Goal: Transaction & Acquisition: Book appointment/travel/reservation

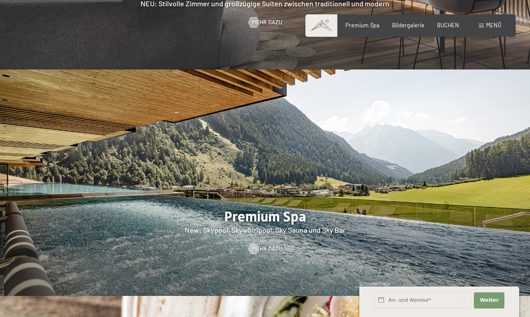
scroll to position [912, 0]
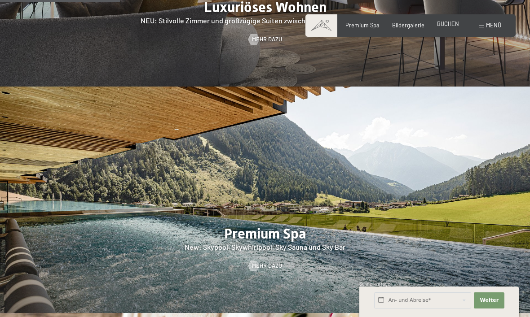
click at [443, 27] on span "BUCHEN" at bounding box center [448, 23] width 22 height 7
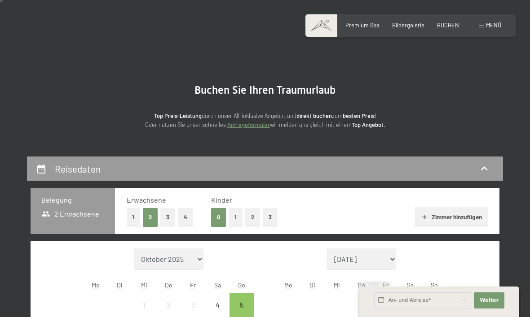
scroll to position [16, 0]
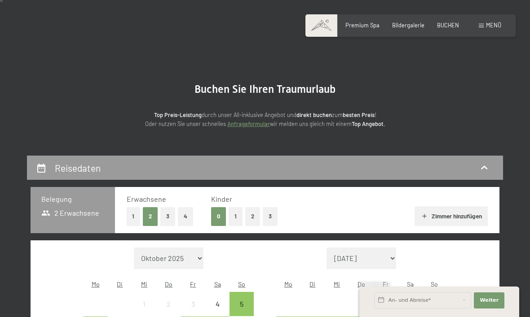
click at [495, 23] on span "Menü" at bounding box center [493, 25] width 15 height 7
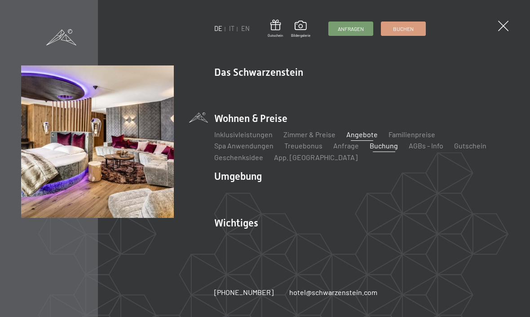
click at [365, 135] on link "Angebote" at bounding box center [361, 134] width 31 height 9
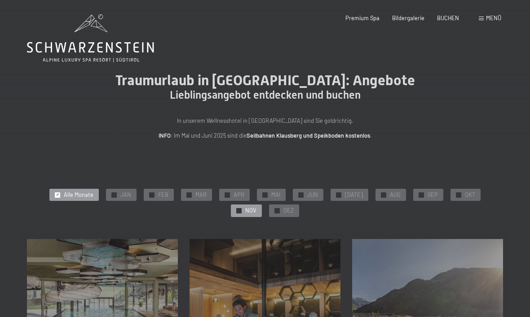
click at [256, 207] on span "NOV" at bounding box center [250, 211] width 11 height 8
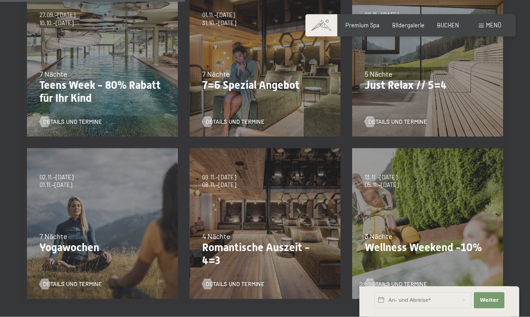
scroll to position [254, 0]
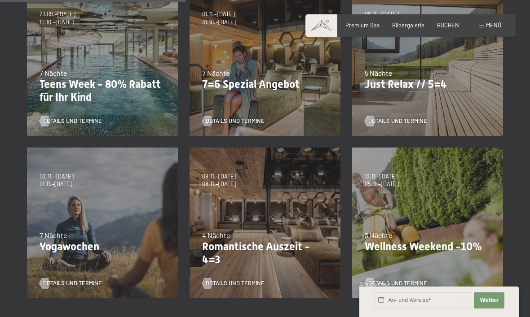
click at [223, 248] on p "Romantische Auszeit - 4=3" at bounding box center [265, 254] width 126 height 26
click at [207, 278] on div at bounding box center [207, 283] width 6 height 11
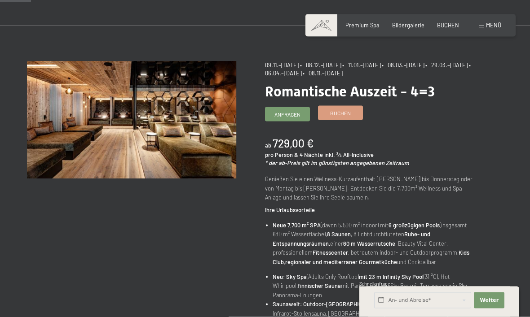
scroll to position [47, 0]
click at [348, 116] on link "Buchen" at bounding box center [340, 112] width 44 height 13
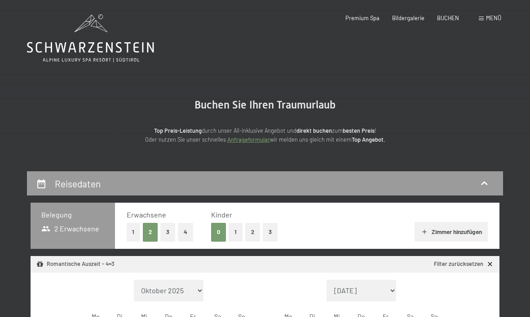
select select "2025-11-01"
select select "2025-12-01"
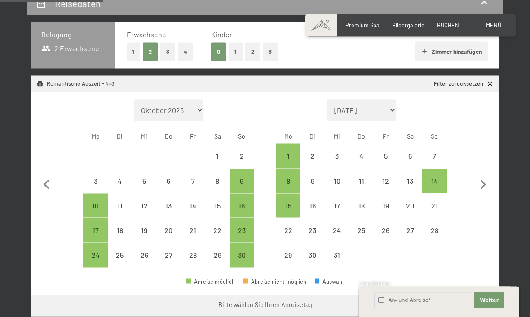
scroll to position [187, 0]
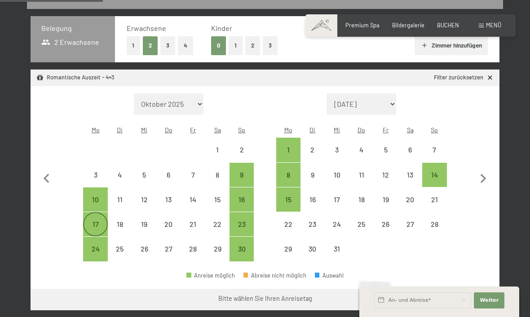
click at [96, 221] on div "17" at bounding box center [95, 232] width 22 height 22
select select "2025-11-01"
select select "2025-12-01"
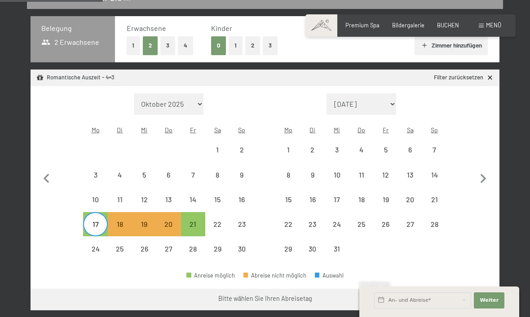
click at [475, 292] on button "Weiter zu „Zimmer“" at bounding box center [459, 300] width 80 height 22
select select "2025-11-01"
select select "2025-12-01"
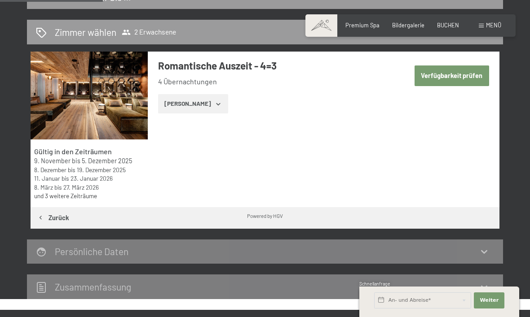
scroll to position [171, 0]
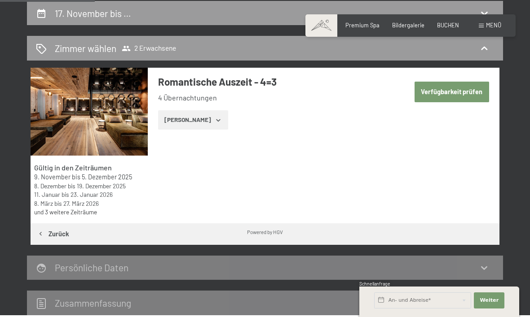
click at [468, 90] on button "Verfügbarkeit prüfen" at bounding box center [451, 92] width 75 height 21
select select "2025-11-01"
select select "2025-12-01"
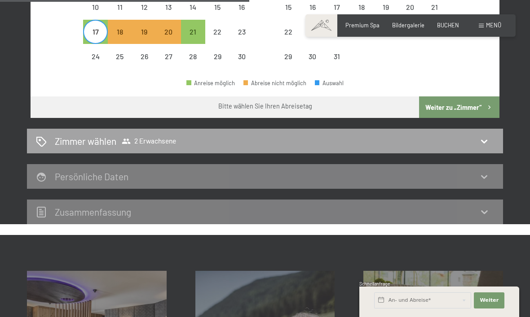
click at [487, 136] on icon at bounding box center [484, 141] width 11 height 11
select select "2025-11-01"
select select "2025-12-01"
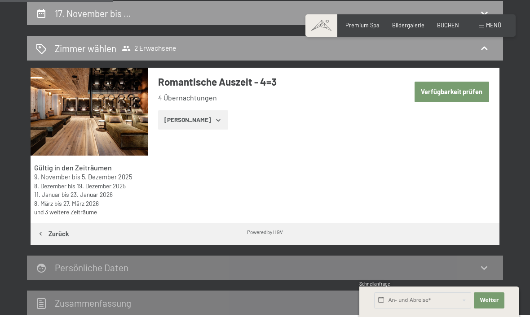
click at [478, 86] on button "Verfügbarkeit prüfen" at bounding box center [451, 92] width 75 height 21
select select "2025-11-01"
select select "2025-12-01"
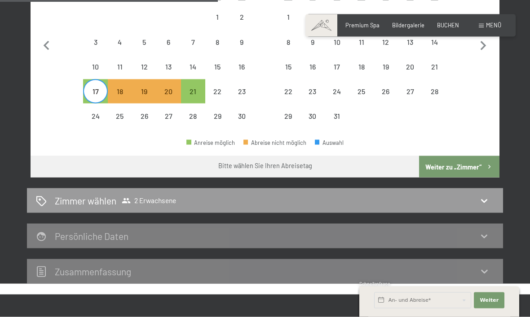
scroll to position [320, 0]
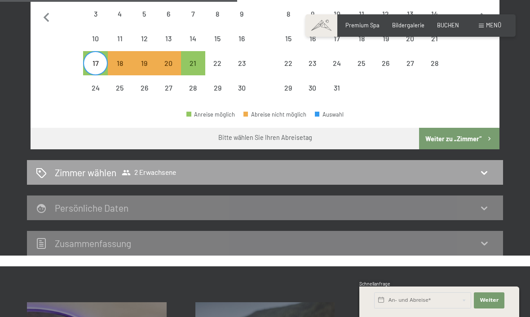
click at [485, 167] on icon at bounding box center [484, 172] width 11 height 11
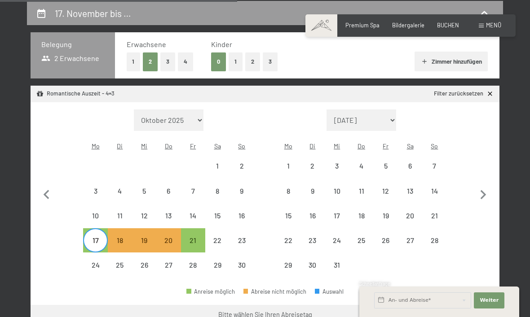
select select "2025-11-01"
select select "2025-12-01"
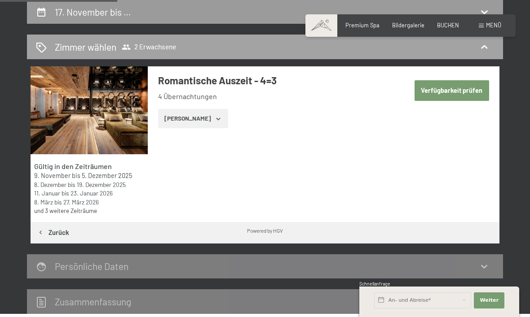
scroll to position [178, 0]
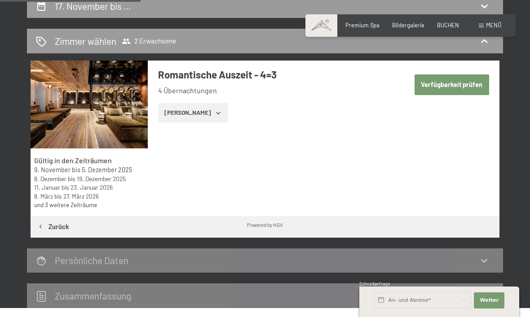
click at [185, 112] on button "Zeige Zimmer" at bounding box center [193, 113] width 70 height 20
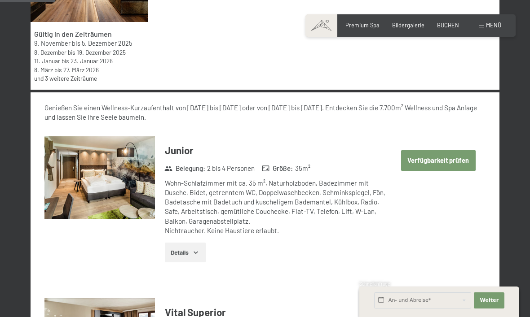
scroll to position [317, 0]
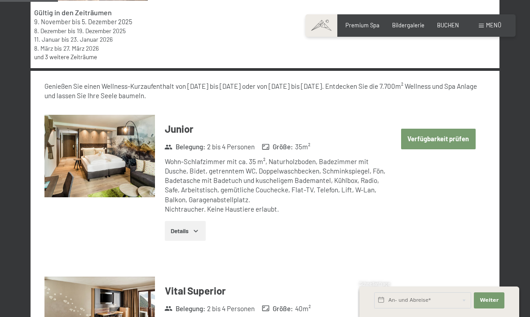
click at [452, 139] on button "Verfügbarkeit prüfen" at bounding box center [438, 139] width 75 height 21
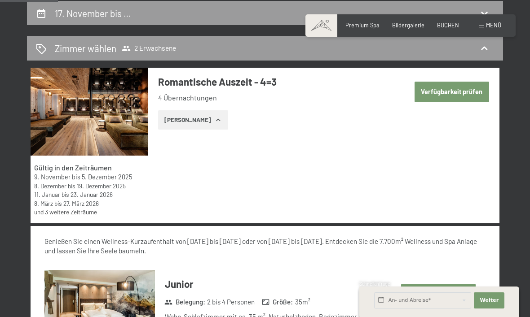
select select "2025-11-01"
select select "2025-12-01"
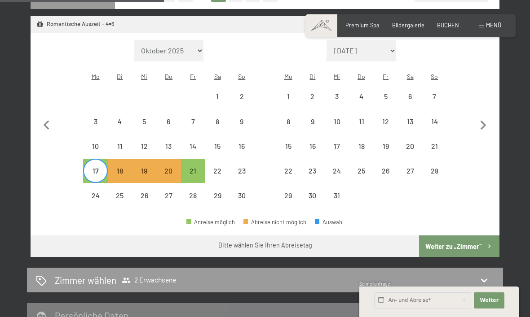
click at [459, 238] on button "Weiter zu „Zimmer“" at bounding box center [459, 247] width 80 height 22
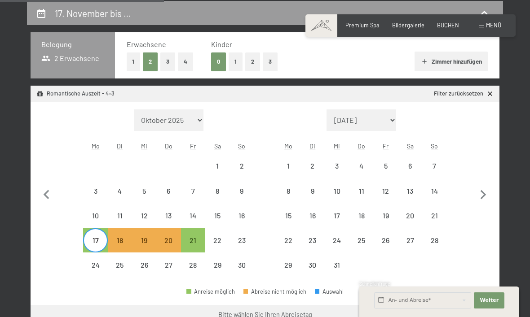
select select "2025-11-01"
select select "2025-12-01"
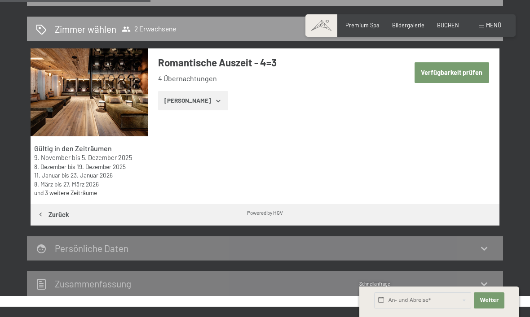
scroll to position [190, 0]
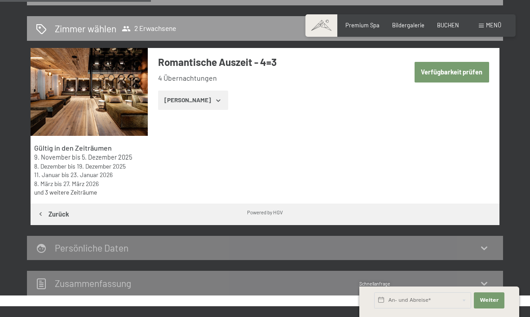
click at [189, 103] on button "Zeige Zimmer" at bounding box center [193, 101] width 70 height 20
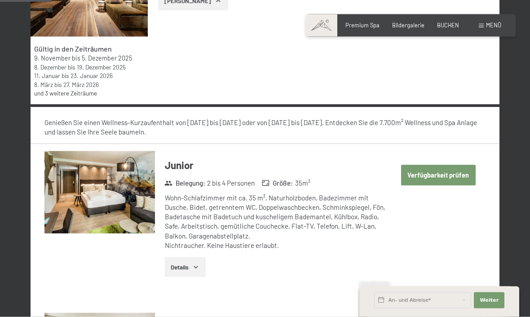
click at [452, 174] on button "Verfügbarkeit prüfen" at bounding box center [438, 175] width 75 height 21
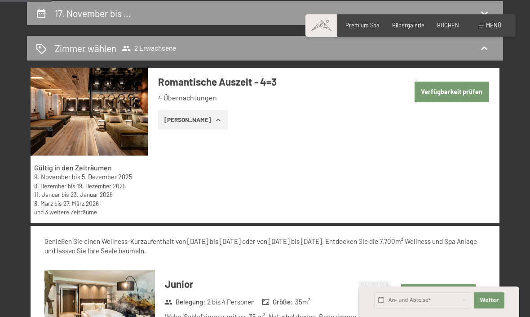
select select "2025-11-01"
select select "2025-12-01"
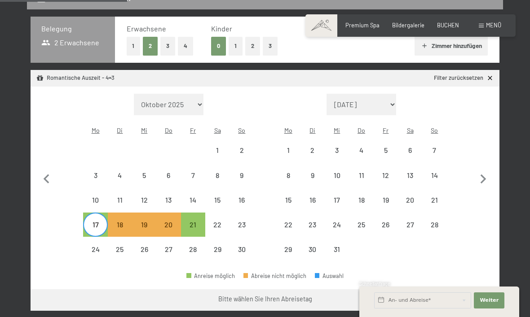
click at [463, 290] on button "Weiter zu „Zimmer“" at bounding box center [459, 301] width 80 height 22
select select "2025-11-01"
select select "2025-12-01"
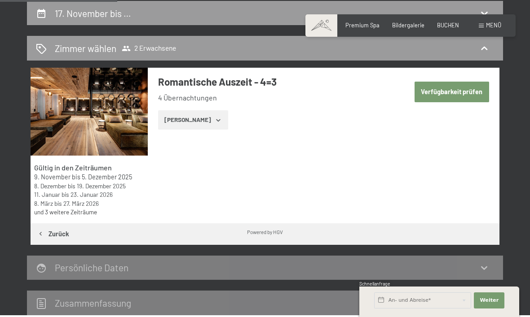
click at [464, 91] on button "Verfügbarkeit prüfen" at bounding box center [451, 92] width 75 height 21
select select "2025-11-01"
select select "2025-12-01"
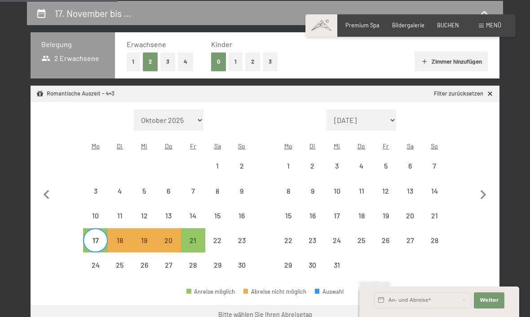
click at [459, 307] on button "Weiter zu „Zimmer“" at bounding box center [459, 316] width 80 height 22
select select "2025-11-01"
select select "2025-12-01"
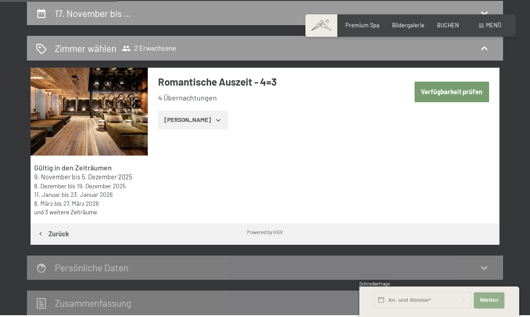
click at [503, 309] on button "Weiter Adressfelder ausblenden" at bounding box center [489, 301] width 31 height 16
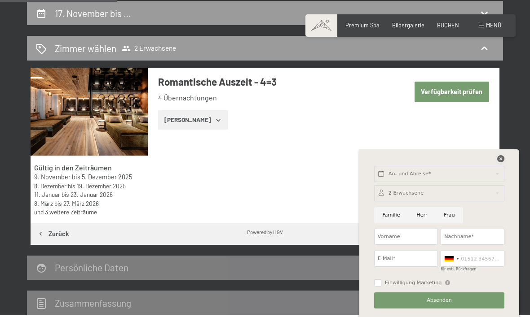
click at [501, 163] on icon at bounding box center [500, 158] width 7 height 7
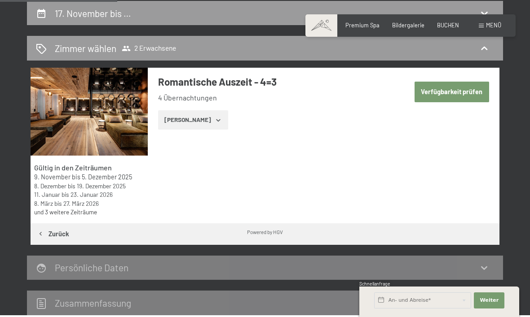
click at [488, 270] on icon at bounding box center [484, 268] width 11 height 11
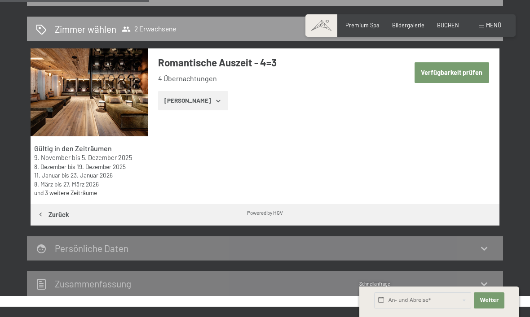
scroll to position [190, 0]
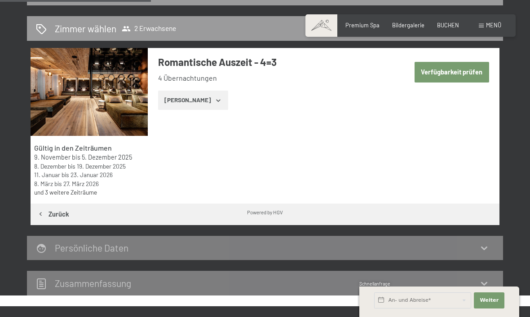
click at [485, 252] on icon at bounding box center [484, 248] width 11 height 11
click at [191, 97] on button "Zeige Zimmer" at bounding box center [193, 101] width 70 height 20
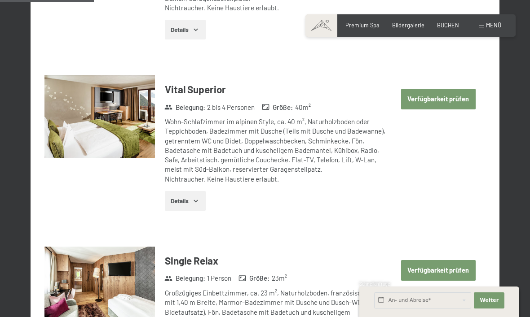
scroll to position [533, 0]
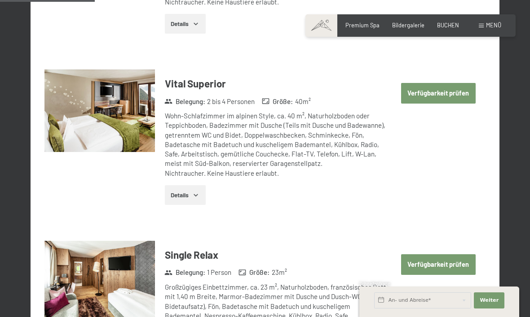
click at [455, 91] on button "Verfügbarkeit prüfen" at bounding box center [438, 93] width 75 height 21
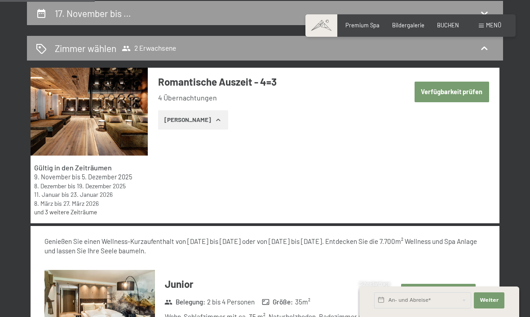
select select "2025-11-01"
select select "2025-12-01"
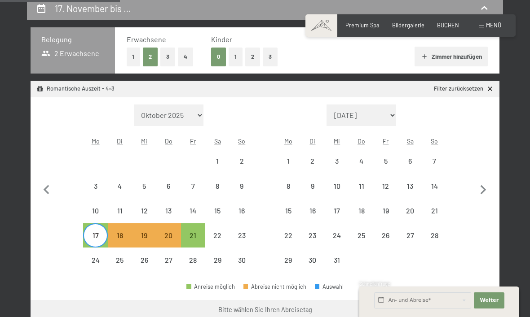
scroll to position [176, 0]
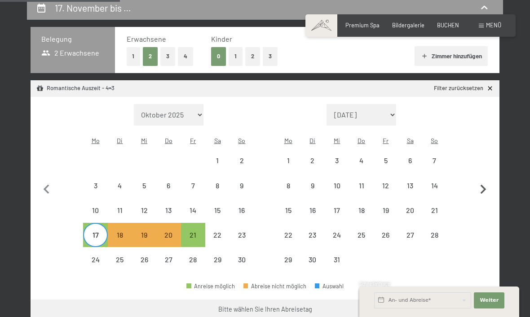
click at [485, 181] on icon "button" at bounding box center [483, 190] width 19 height 19
select select "2025-12-01"
select select "2026-01-01"
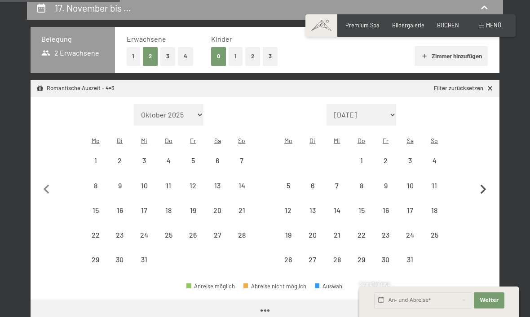
select select "2025-12-01"
select select "2026-01-01"
click at [40, 181] on icon "button" at bounding box center [46, 190] width 19 height 19
select select "2025-11-01"
select select "2025-12-01"
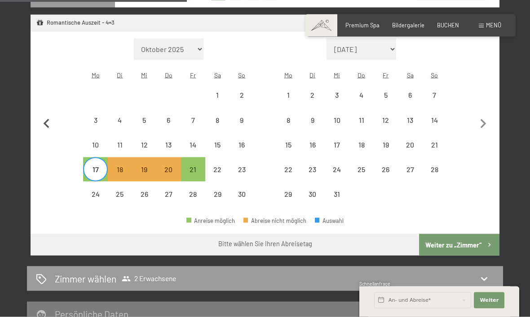
scroll to position [278, 0]
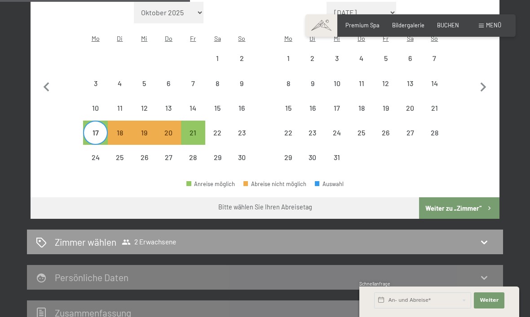
click at [147, 198] on div "Bitte wählen Sie Ihren Abreisetag" at bounding box center [265, 207] width 469 height 19
click at [474, 200] on button "Weiter zu „Zimmer“" at bounding box center [459, 209] width 80 height 22
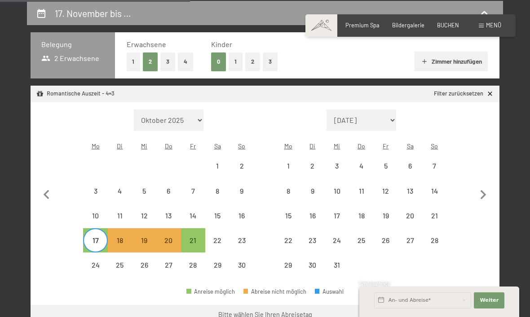
select select "2025-11-01"
select select "2025-12-01"
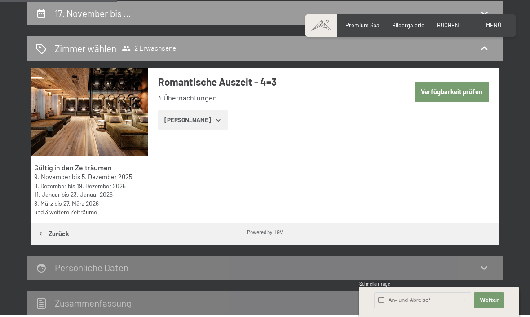
click at [189, 119] on button "Zeige Zimmer" at bounding box center [193, 120] width 70 height 20
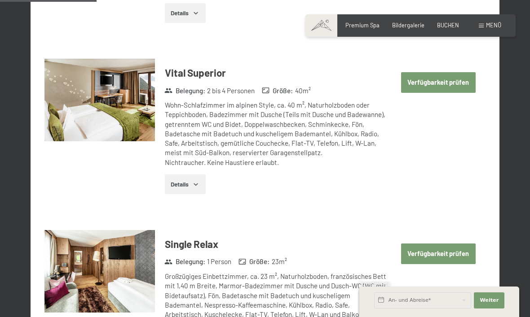
scroll to position [547, 0]
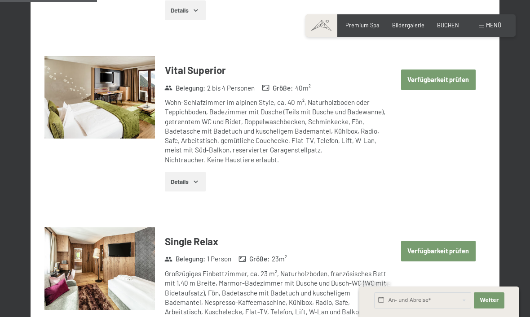
click at [187, 177] on button "Details" at bounding box center [185, 182] width 41 height 20
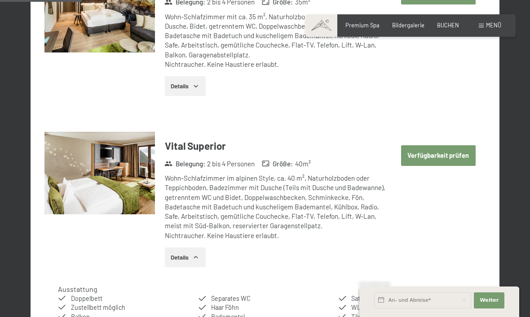
click at [459, 154] on button "Verfügbarkeit prüfen" at bounding box center [438, 155] width 75 height 21
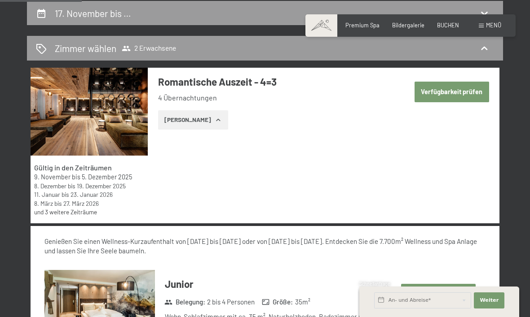
select select "2025-11-01"
select select "2025-12-01"
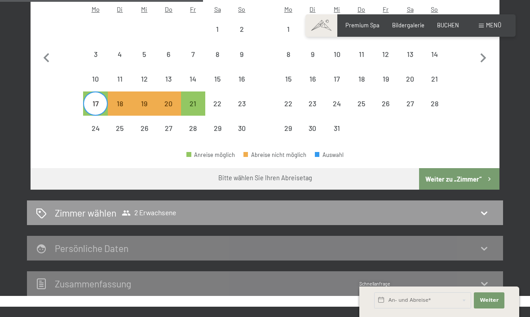
scroll to position [317, 0]
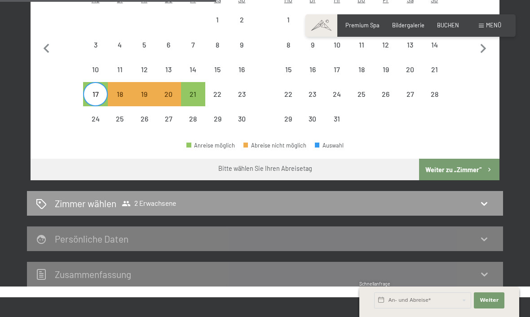
click at [98, 91] on div "17" at bounding box center [95, 102] width 22 height 22
select select "2025-11-01"
select select "2025-12-01"
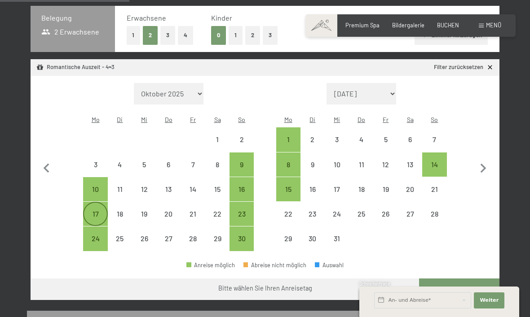
scroll to position [197, 0]
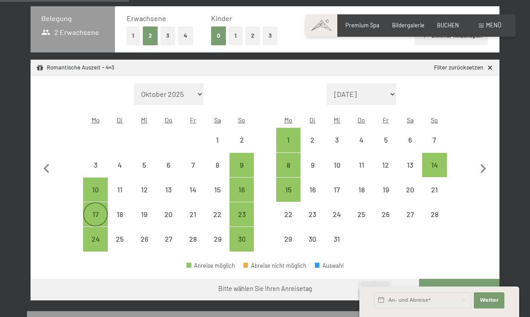
click at [95, 211] on div "17" at bounding box center [95, 222] width 22 height 22
select select "2025-11-01"
select select "2025-12-01"
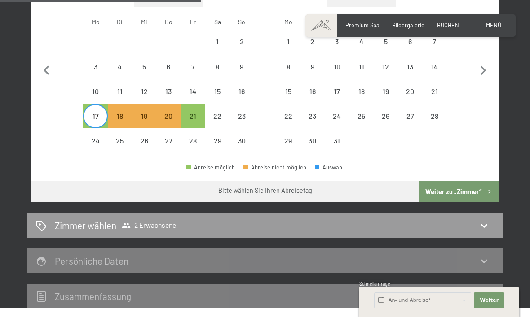
scroll to position [295, 0]
click at [485, 189] on icon "button" at bounding box center [489, 193] width 8 height 8
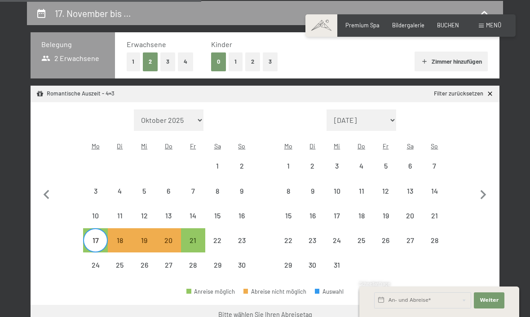
select select "2025-11-01"
select select "2025-12-01"
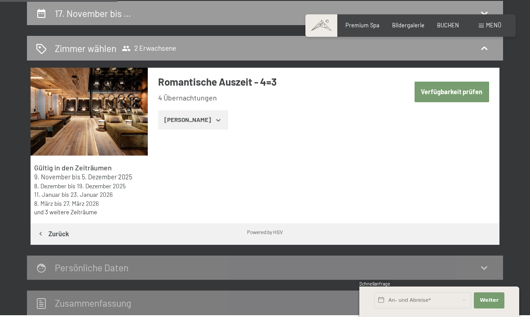
click at [199, 126] on button "Zeige Zimmer" at bounding box center [193, 120] width 70 height 20
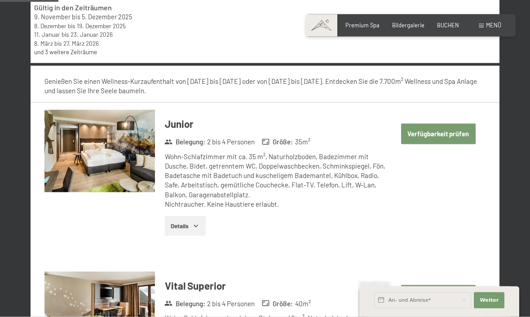
scroll to position [341, 0]
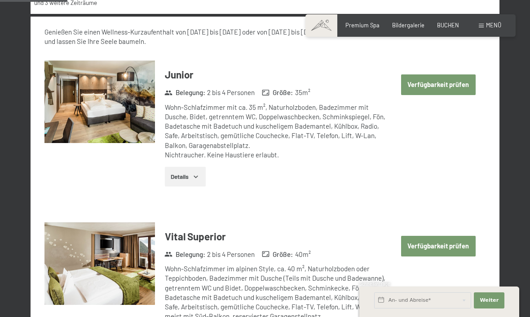
click at [448, 246] on button "Verfügbarkeit prüfen" at bounding box center [438, 246] width 75 height 21
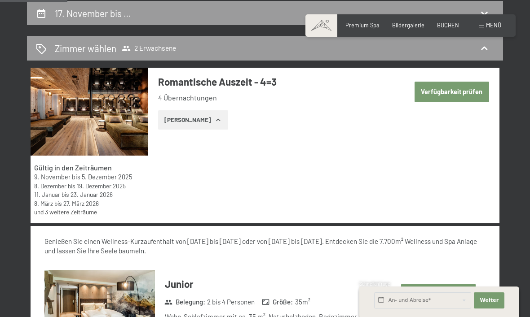
select select "2025-11-01"
select select "2025-12-01"
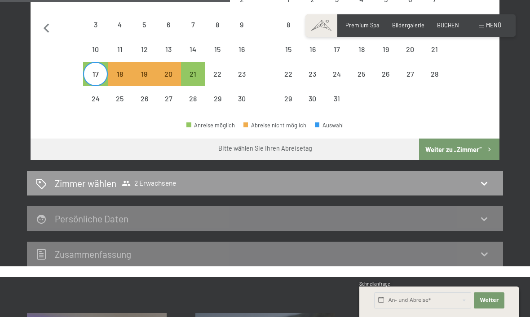
click at [487, 146] on icon "button" at bounding box center [489, 150] width 8 height 8
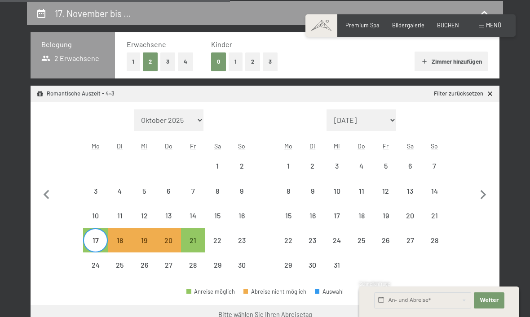
select select "2025-11-01"
select select "2025-12-01"
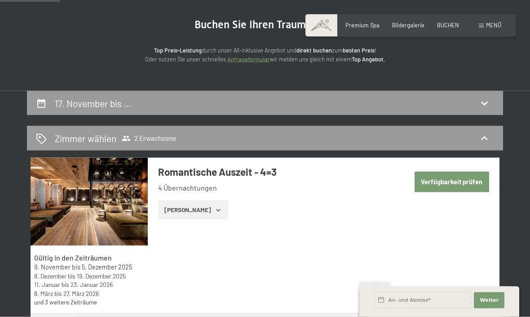
scroll to position [79, 0]
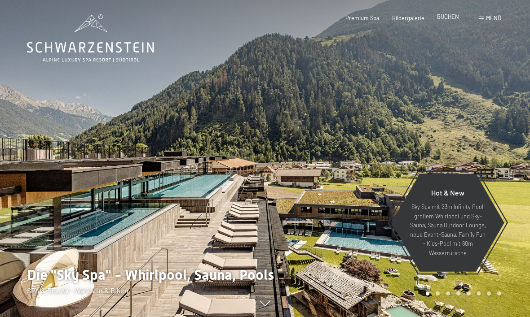
click at [451, 13] on span "BUCHEN" at bounding box center [448, 16] width 22 height 7
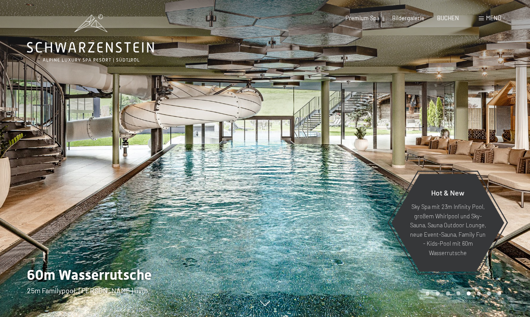
click at [490, 17] on span "Menü" at bounding box center [493, 17] width 15 height 7
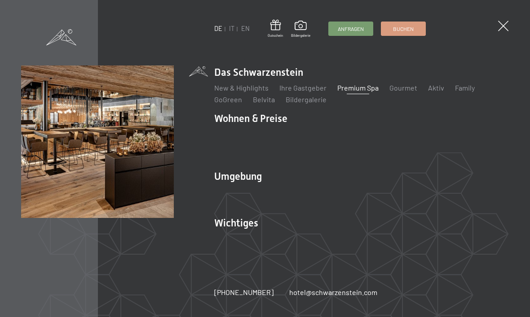
click at [360, 91] on link "Premium Spa" at bounding box center [357, 88] width 41 height 9
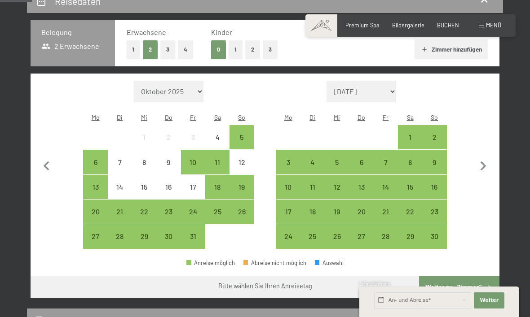
scroll to position [183, 0]
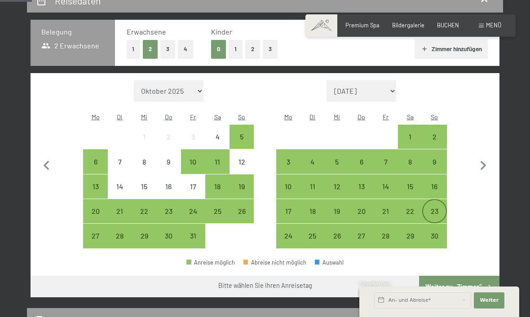
click at [440, 208] on div "23" at bounding box center [434, 219] width 22 height 22
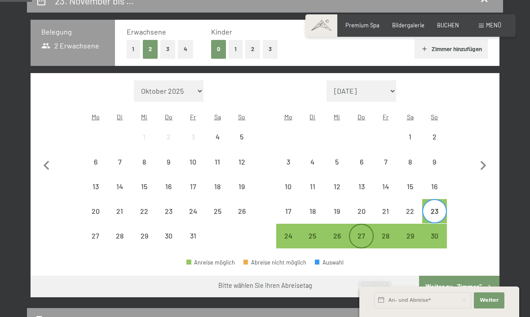
click at [369, 233] on div "27" at bounding box center [361, 244] width 22 height 22
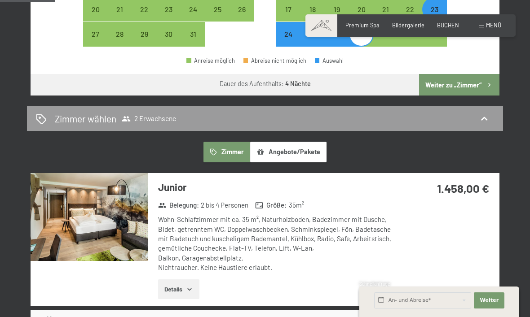
scroll to position [386, 0]
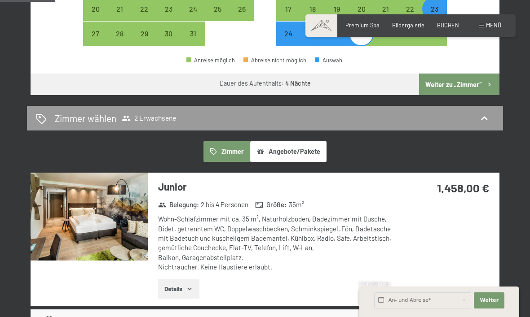
click at [280, 141] on button "Angebote/Pakete" at bounding box center [288, 151] width 76 height 21
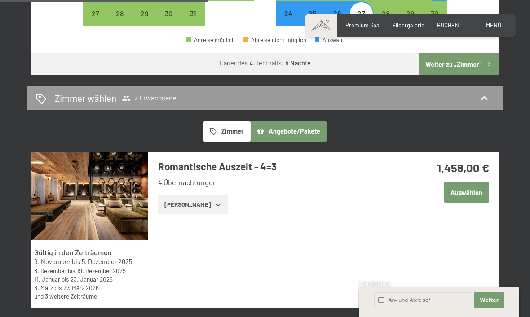
click at [472, 182] on button "Auswählen" at bounding box center [466, 192] width 45 height 21
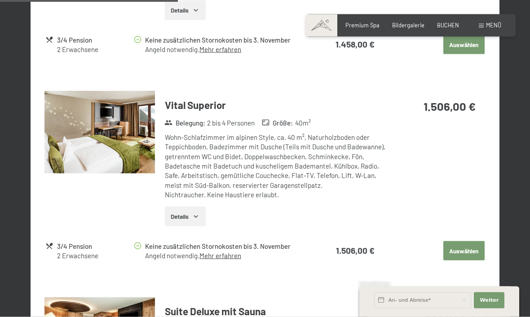
scroll to position [872, 0]
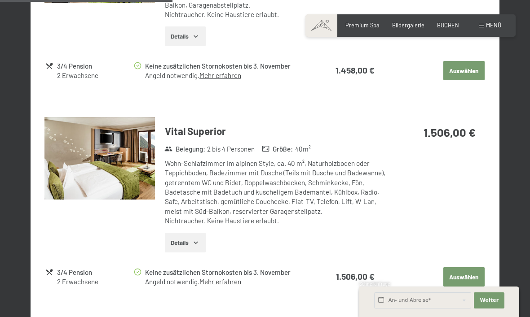
click at [470, 268] on button "Auswählen" at bounding box center [463, 278] width 41 height 20
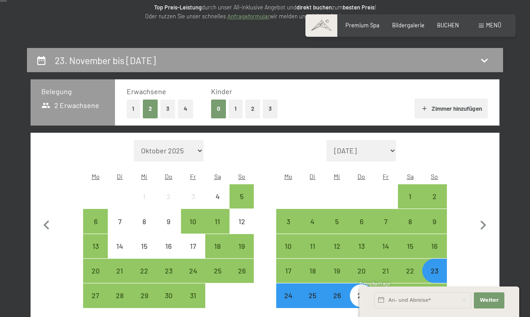
scroll to position [0, 0]
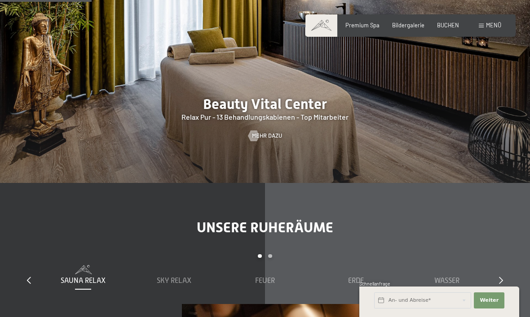
scroll to position [899, 0]
